Goal: Task Accomplishment & Management: Use online tool/utility

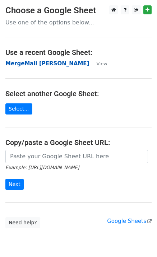
click at [15, 64] on strong "MergeMail [PERSON_NAME]" at bounding box center [47, 63] width 84 height 6
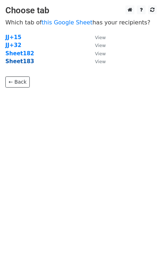
click at [24, 65] on strong "Sheet183" at bounding box center [19, 61] width 29 height 6
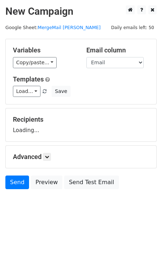
click at [25, 89] on link "Load..." at bounding box center [27, 91] width 28 height 11
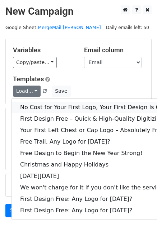
click at [41, 109] on link "No Cost for Your First Logo, Your First Design Is On Us!" at bounding box center [97, 107] width 172 height 11
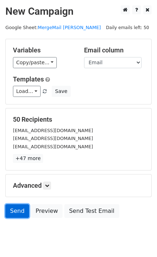
click at [14, 210] on link "Send" at bounding box center [17, 211] width 24 height 14
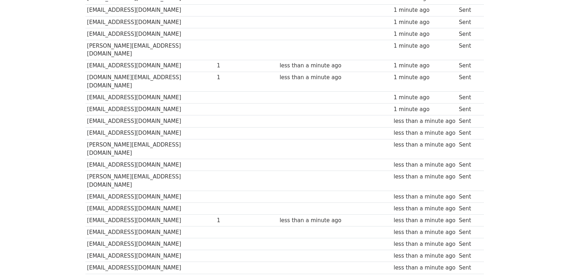
scroll to position [499, 0]
